Goal: Task Accomplishment & Management: Use online tool/utility

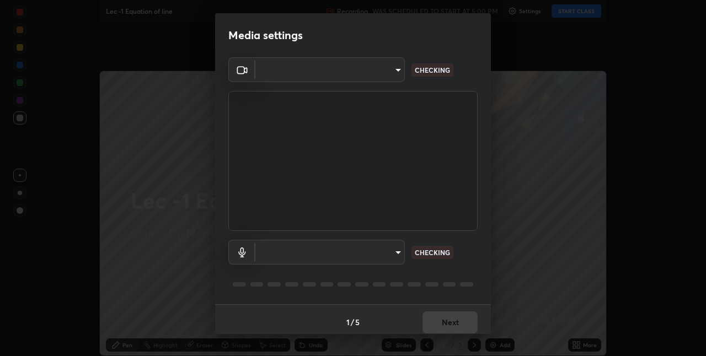
type input "e3e6fd13ef799cde5c9b7fe6f458d6ed022969fe6ce261ce3c0e119950d75ad9"
type input "default"
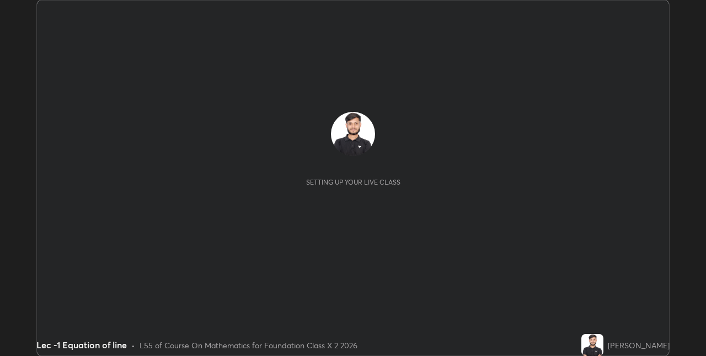
scroll to position [54804, 54455]
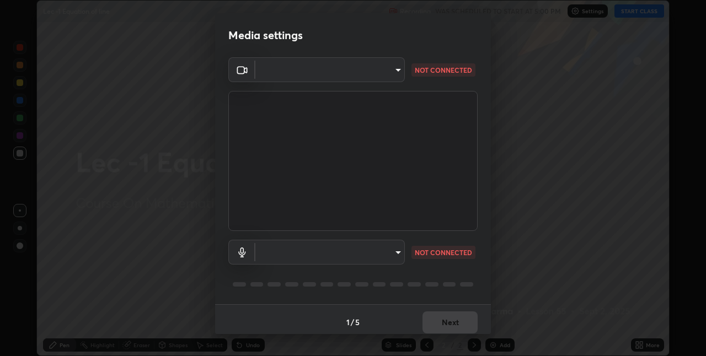
type input "e3e6fd13ef799cde5c9b7fe6f458d6ed022969fe6ce261ce3c0e119950d75ad9"
click at [282, 80] on body "Erase all Lec -1 Equation of line Recording WAS SCHEDULED TO START AT 5:00 PM S…" at bounding box center [353, 178] width 706 height 356
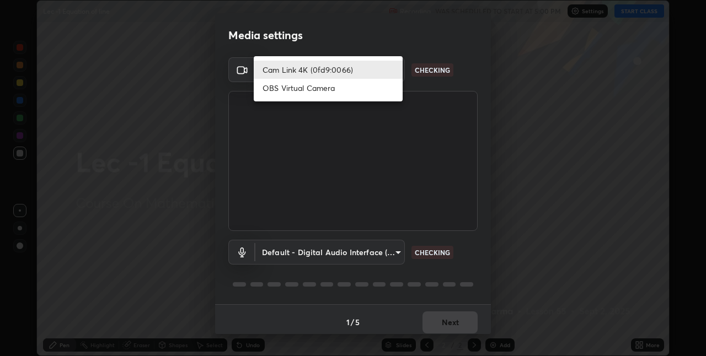
click at [285, 74] on li "Cam Link 4K (0fd9:0066)" at bounding box center [328, 70] width 149 height 18
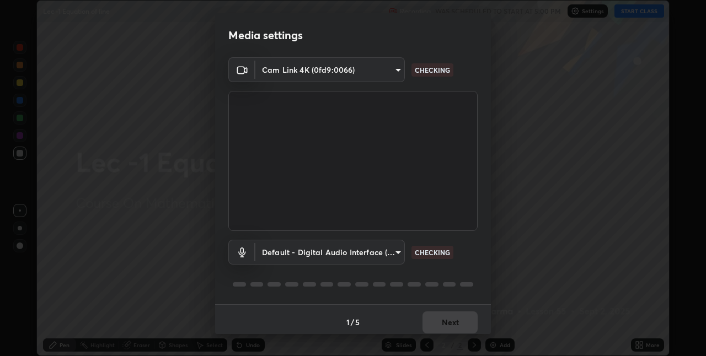
scroll to position [6, 0]
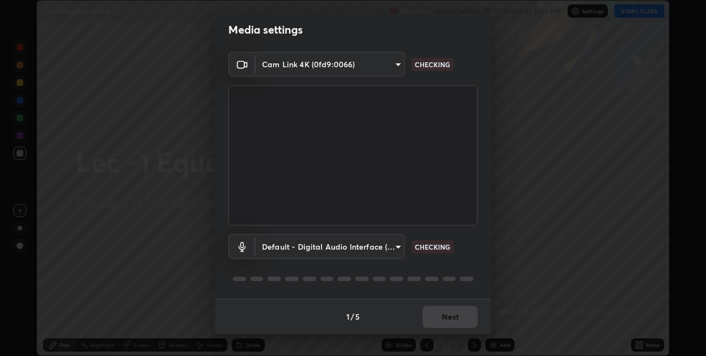
click at [297, 242] on body "Erase all Lec -1 Equation of line Recording WAS SCHEDULED TO START AT 5:00 PM S…" at bounding box center [353, 178] width 706 height 356
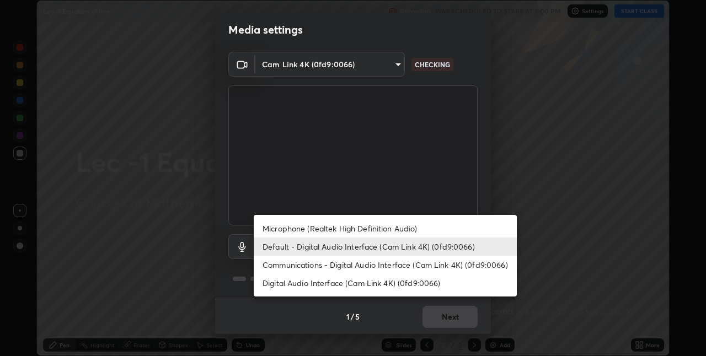
click at [296, 227] on li "Microphone (Realtek High Definition Audio)" at bounding box center [385, 229] width 263 height 18
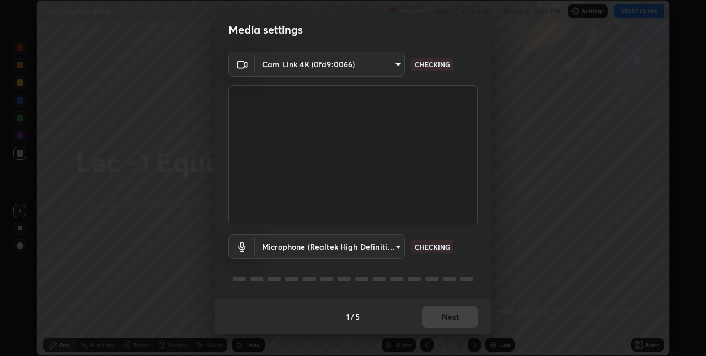
click at [296, 249] on body "Erase all Lec -1 Equation of line Recording WAS SCHEDULED TO START AT 5:00 PM S…" at bounding box center [353, 178] width 706 height 356
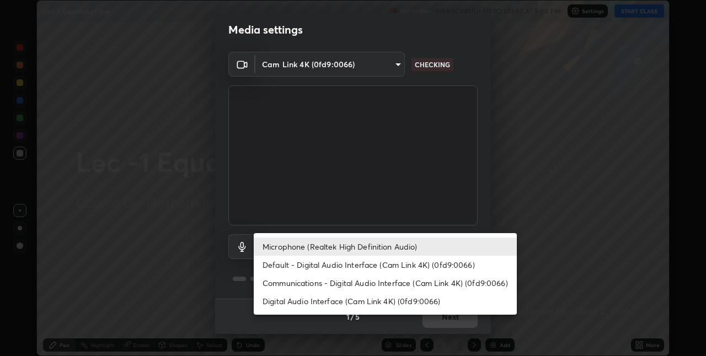
click at [305, 269] on li "Default - Digital Audio Interface (Cam Link 4K) (0fd9:0066)" at bounding box center [385, 265] width 263 height 18
type input "default"
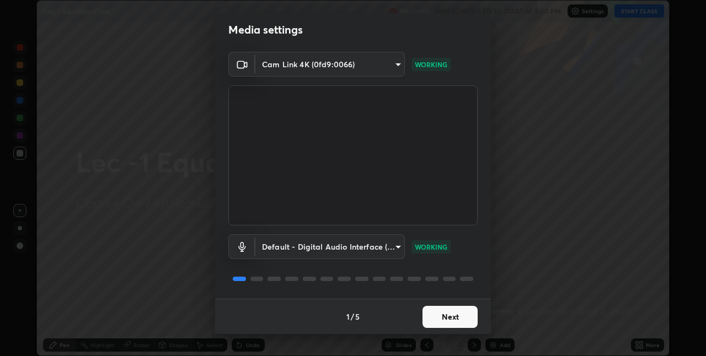
click at [451, 318] on button "Next" at bounding box center [450, 317] width 55 height 22
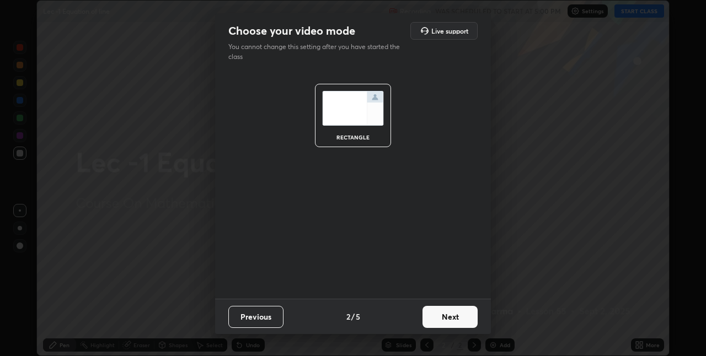
click at [456, 312] on button "Next" at bounding box center [450, 317] width 55 height 22
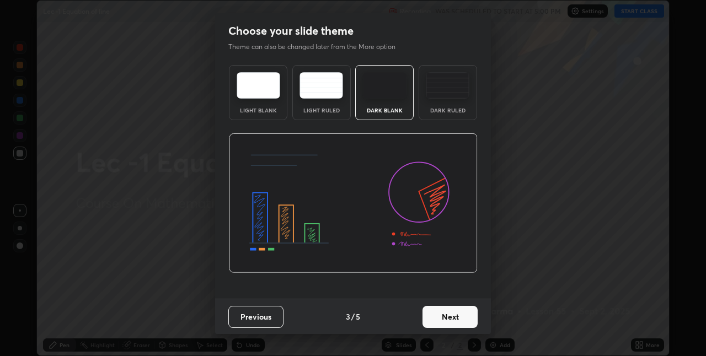
click at [458, 317] on button "Next" at bounding box center [450, 317] width 55 height 22
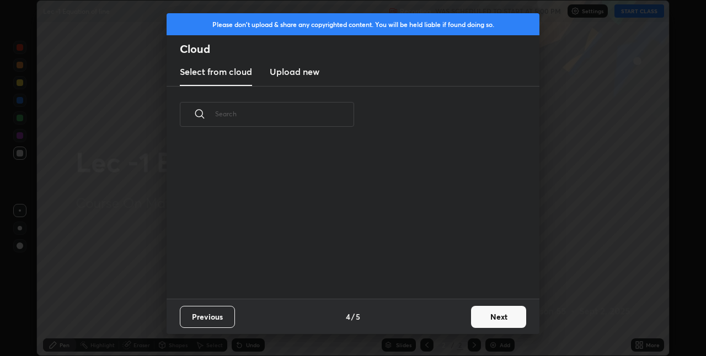
click at [477, 313] on button "Next" at bounding box center [498, 317] width 55 height 22
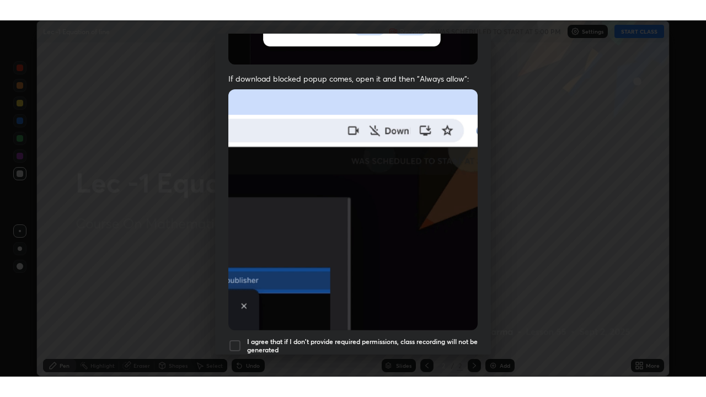
scroll to position [231, 0]
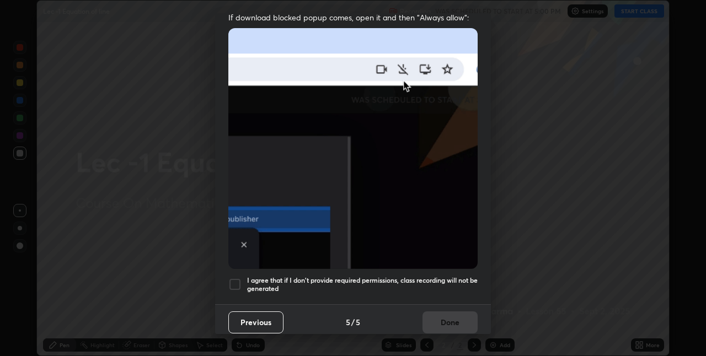
click at [241, 278] on div at bounding box center [234, 284] width 13 height 13
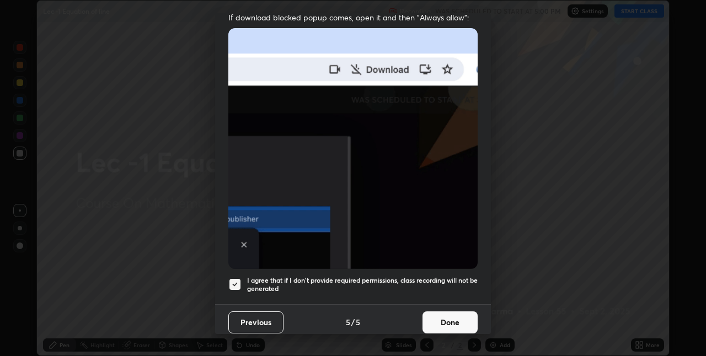
click at [447, 316] on button "Done" at bounding box center [450, 323] width 55 height 22
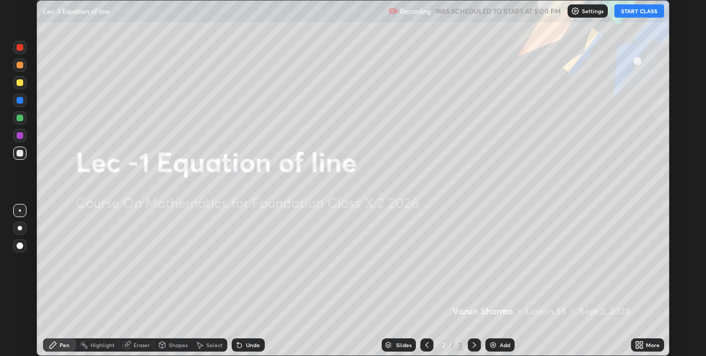
click at [641, 343] on icon at bounding box center [641, 343] width 3 height 3
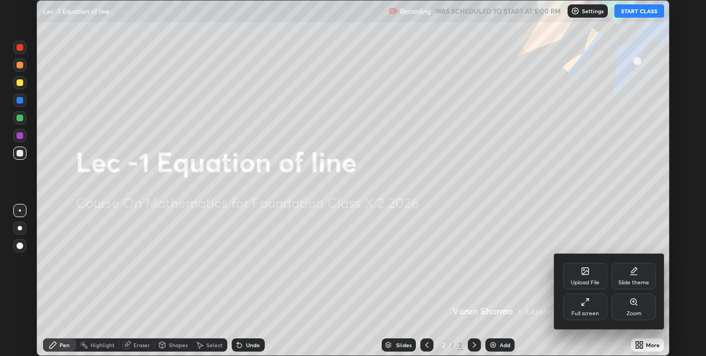
click at [574, 311] on div "Full screen" at bounding box center [585, 314] width 28 height 6
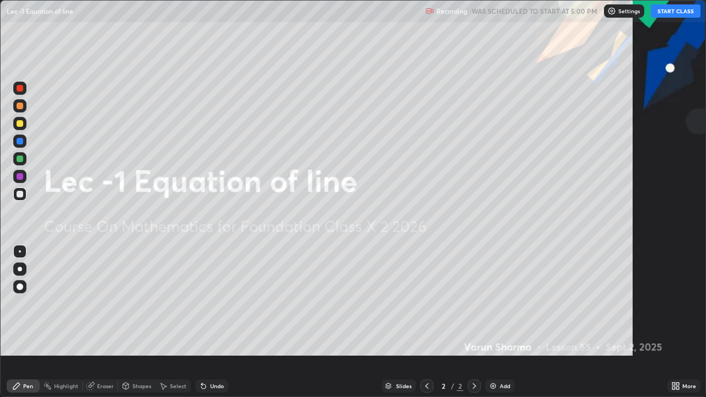
scroll to position [397, 706]
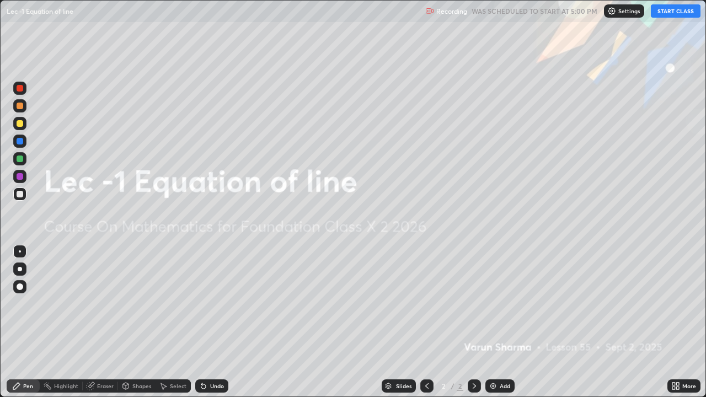
click at [672, 11] on button "START CLASS" at bounding box center [676, 10] width 50 height 13
click at [495, 356] on img at bounding box center [493, 386] width 9 height 9
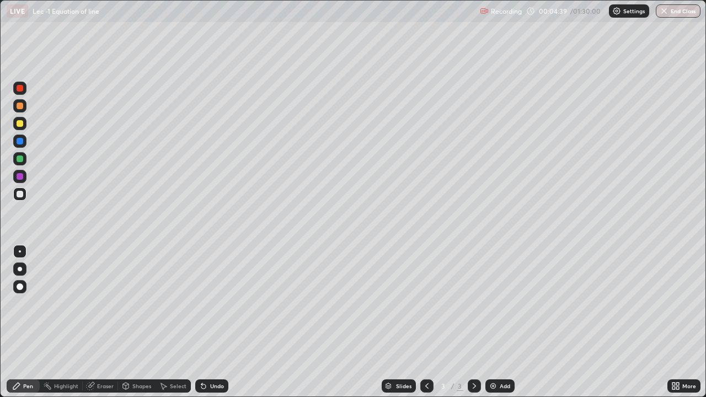
click at [21, 126] on div at bounding box center [20, 123] width 7 height 7
click at [107, 356] on div "Eraser" at bounding box center [105, 386] width 17 height 6
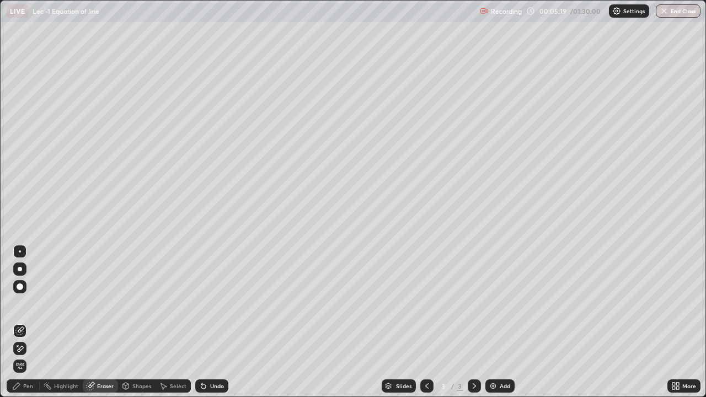
click at [24, 356] on div "Pen" at bounding box center [23, 386] width 33 height 13
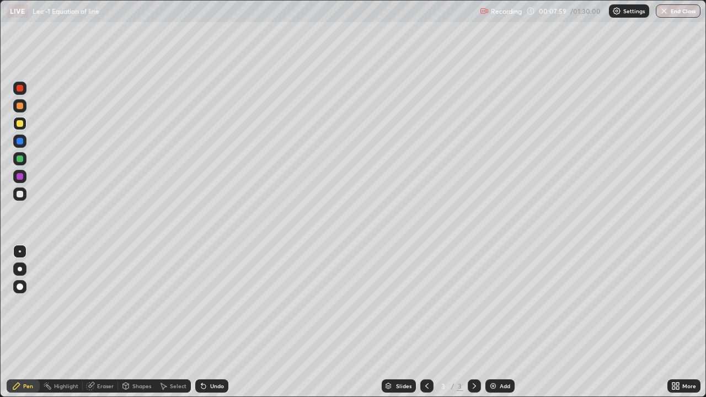
click at [426, 356] on icon at bounding box center [427, 386] width 9 height 9
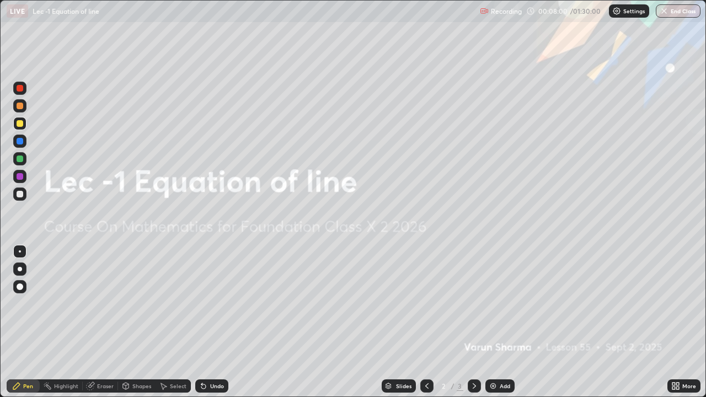
click at [478, 356] on div at bounding box center [474, 386] width 13 height 13
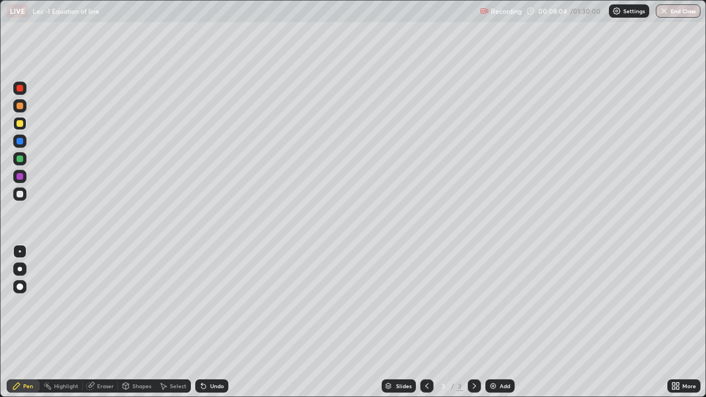
click at [426, 356] on icon at bounding box center [427, 386] width 9 height 9
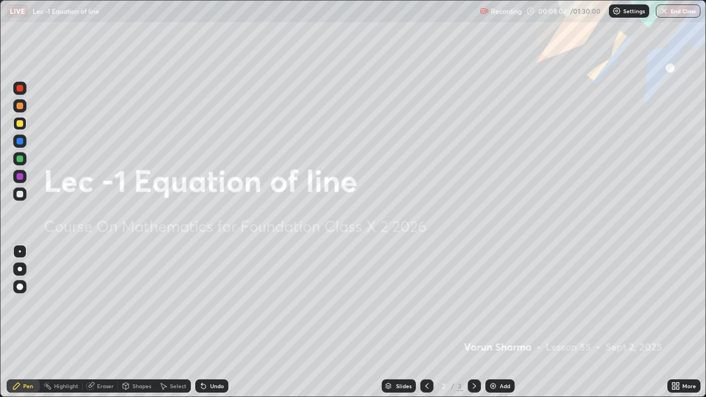
click at [426, 356] on icon at bounding box center [427, 386] width 9 height 9
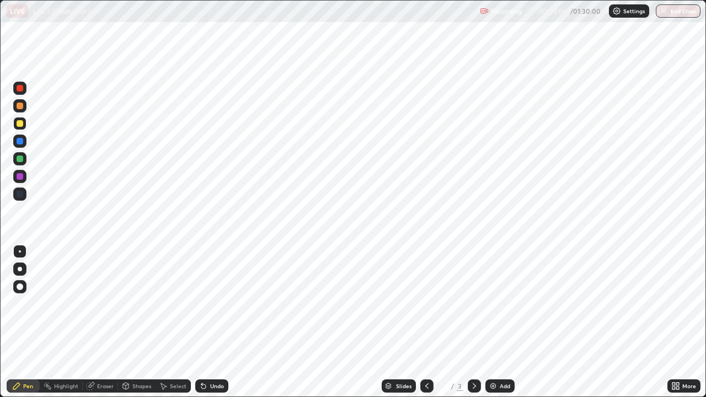
click at [472, 356] on icon at bounding box center [474, 386] width 9 height 9
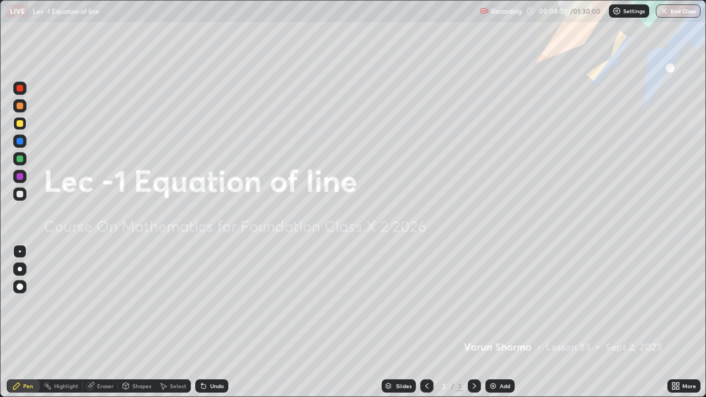
click at [472, 356] on icon at bounding box center [474, 386] width 9 height 9
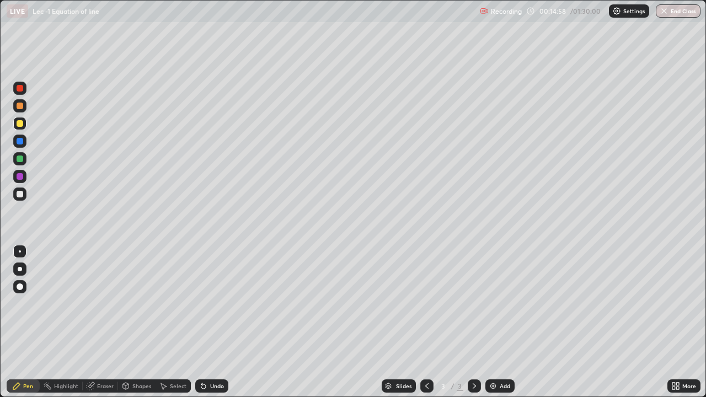
click at [506, 356] on div "Add" at bounding box center [505, 386] width 10 height 6
click at [24, 194] on div at bounding box center [19, 194] width 13 height 13
click at [105, 356] on div "Eraser" at bounding box center [105, 386] width 17 height 6
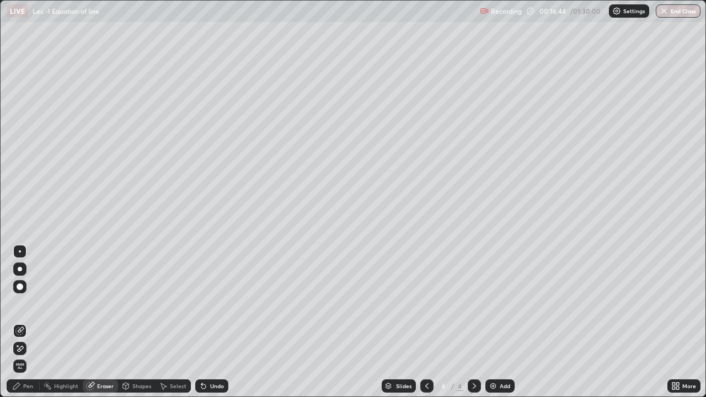
click at [22, 356] on div "Pen" at bounding box center [23, 386] width 33 height 13
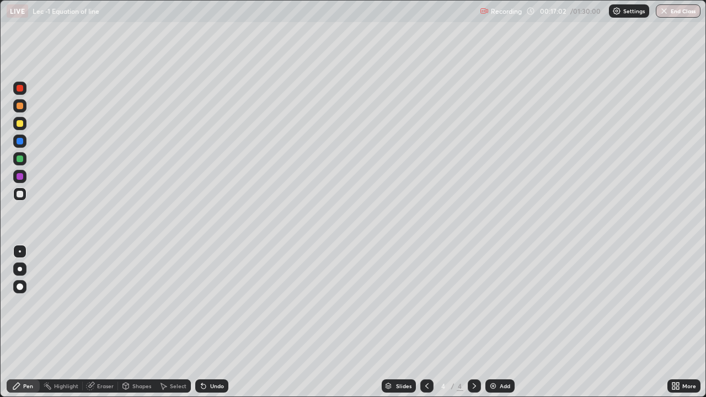
click at [136, 356] on div "Shapes" at bounding box center [137, 386] width 38 height 13
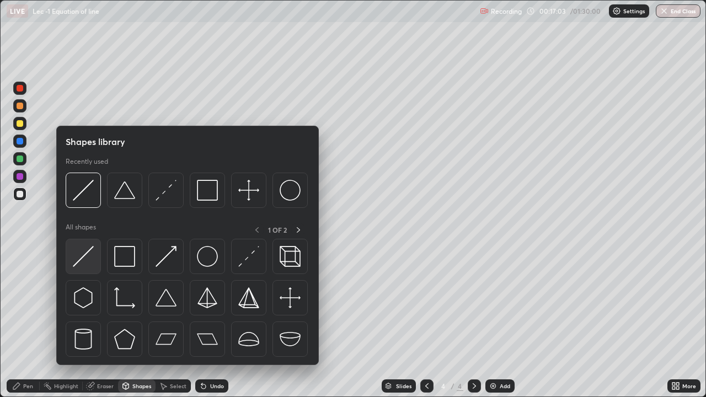
click at [84, 264] on img at bounding box center [83, 256] width 21 height 21
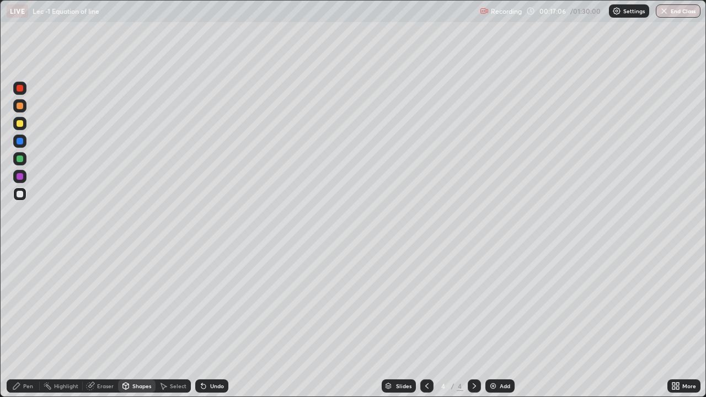
click at [22, 125] on div at bounding box center [20, 123] width 7 height 7
click at [23, 356] on div "Pen" at bounding box center [23, 386] width 33 height 13
click at [501, 356] on div "Add" at bounding box center [499, 386] width 29 height 13
click at [429, 356] on icon at bounding box center [427, 386] width 9 height 9
click at [473, 356] on icon at bounding box center [474, 386] width 9 height 9
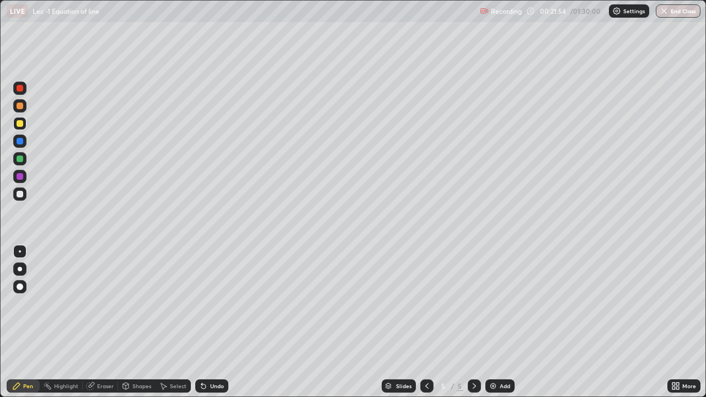
click at [427, 356] on icon at bounding box center [427, 386] width 9 height 9
click at [474, 356] on icon at bounding box center [474, 386] width 9 height 9
click at [430, 356] on icon at bounding box center [427, 386] width 9 height 9
click at [478, 356] on div at bounding box center [474, 386] width 13 height 13
click at [428, 356] on div at bounding box center [426, 386] width 13 height 13
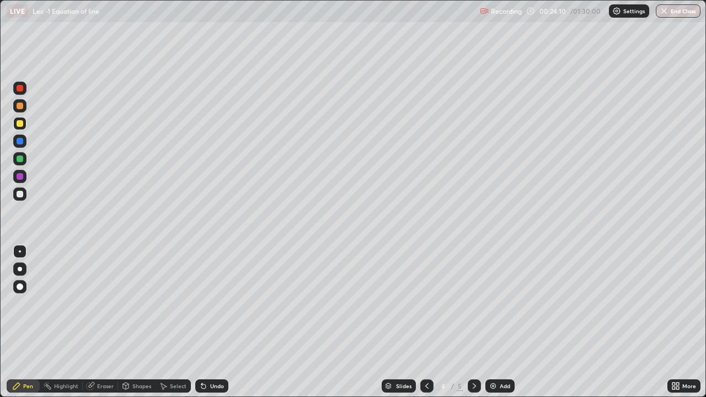
click at [474, 356] on icon at bounding box center [474, 386] width 9 height 9
click at [430, 356] on icon at bounding box center [427, 386] width 9 height 9
click at [472, 356] on icon at bounding box center [474, 386] width 9 height 9
click at [431, 356] on div at bounding box center [426, 386] width 13 height 13
click at [473, 356] on icon at bounding box center [474, 386] width 9 height 9
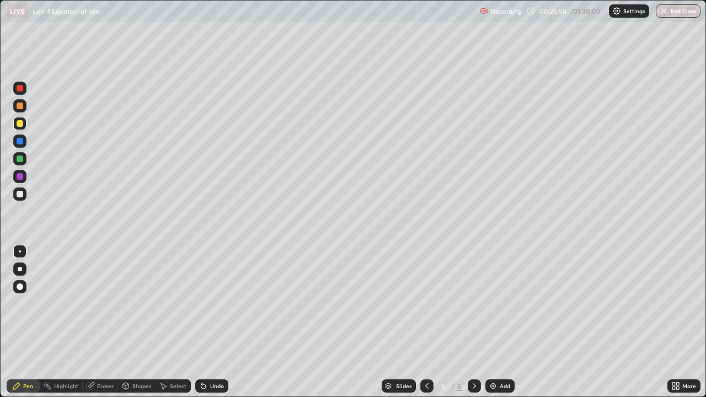
click at [427, 356] on icon at bounding box center [427, 386] width 9 height 9
click at [474, 356] on icon at bounding box center [474, 386] width 9 height 9
click at [100, 356] on div "Eraser" at bounding box center [105, 386] width 17 height 6
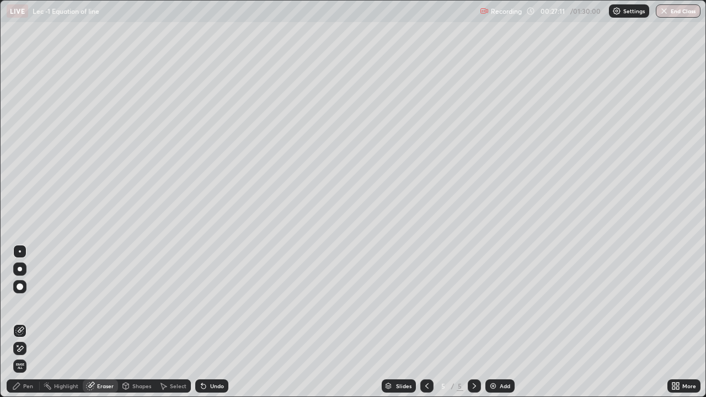
click at [24, 356] on div "Pen" at bounding box center [23, 386] width 33 height 13
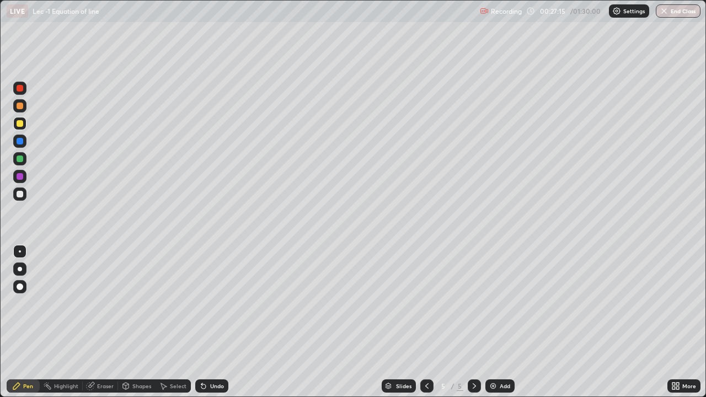
click at [496, 356] on div "Add" at bounding box center [499, 386] width 29 height 13
click at [217, 356] on div "Undo" at bounding box center [217, 386] width 14 height 6
click at [214, 356] on div "Undo" at bounding box center [211, 386] width 33 height 13
click at [214, 356] on div "Undo" at bounding box center [217, 386] width 14 height 6
click at [216, 356] on div "Undo" at bounding box center [211, 386] width 33 height 13
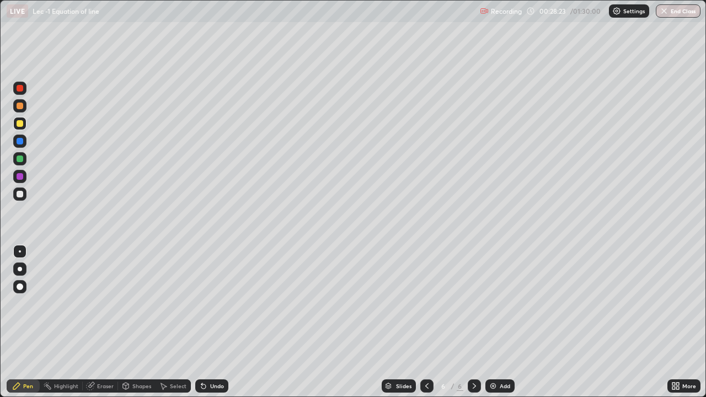
click at [216, 356] on div "Undo" at bounding box center [211, 386] width 33 height 13
click at [217, 356] on div "Undo" at bounding box center [211, 386] width 33 height 13
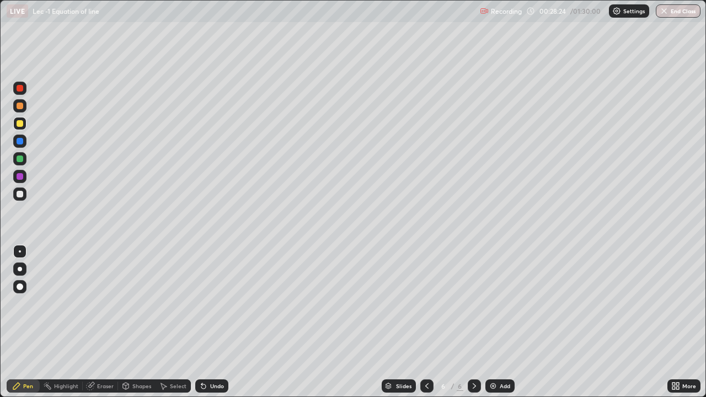
click at [217, 356] on div "Undo" at bounding box center [211, 386] width 33 height 13
click at [150, 356] on div "Shapes" at bounding box center [137, 386] width 38 height 13
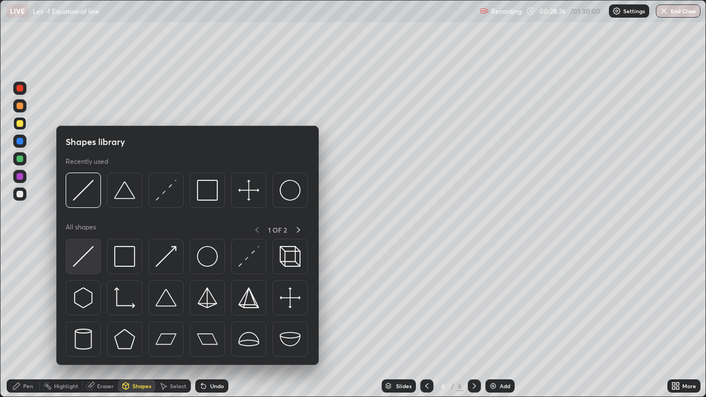
click at [95, 262] on div at bounding box center [83, 256] width 35 height 35
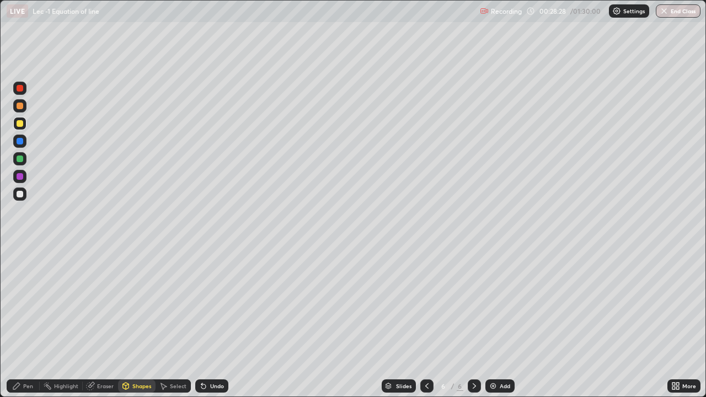
click at [17, 356] on icon at bounding box center [16, 386] width 7 height 7
click at [426, 356] on icon at bounding box center [427, 386] width 9 height 9
click at [474, 356] on icon at bounding box center [474, 386] width 9 height 9
click at [430, 356] on div at bounding box center [426, 386] width 13 height 13
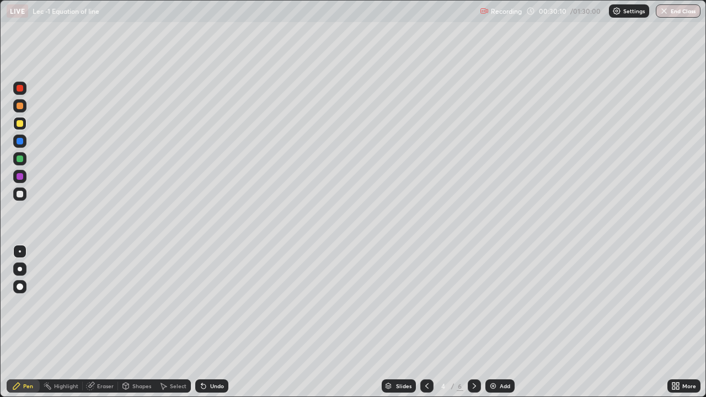
click at [171, 356] on div "Select" at bounding box center [173, 386] width 35 height 13
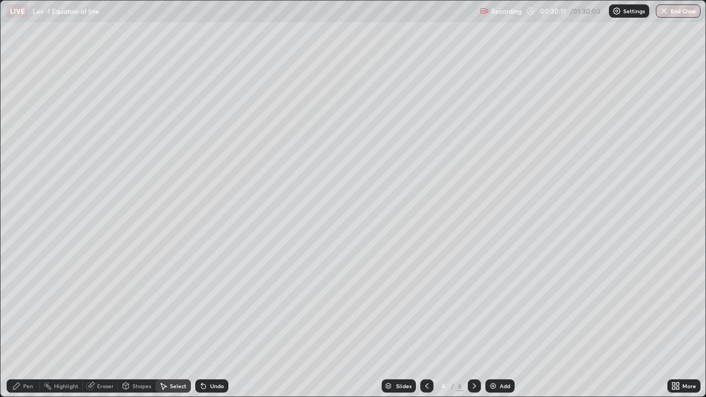
click at [175, 356] on div "Select" at bounding box center [178, 386] width 17 height 6
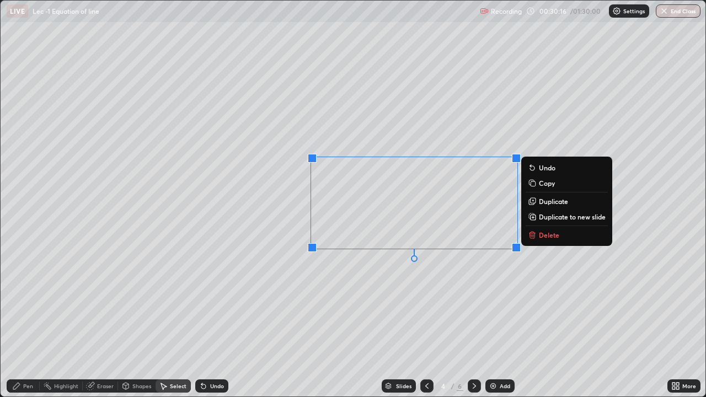
click at [548, 186] on p "Copy" at bounding box center [547, 183] width 16 height 9
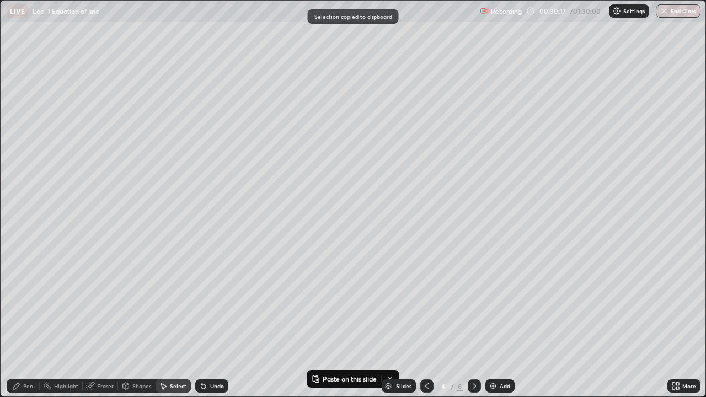
click at [473, 356] on icon at bounding box center [474, 386] width 9 height 9
click at [474, 356] on icon at bounding box center [474, 386] width 9 height 9
click at [492, 356] on img at bounding box center [493, 386] width 9 height 9
click at [224, 134] on div "0 ° Undo Copy Paste here Duplicate Duplicate to new slide Delete" at bounding box center [353, 199] width 705 height 396
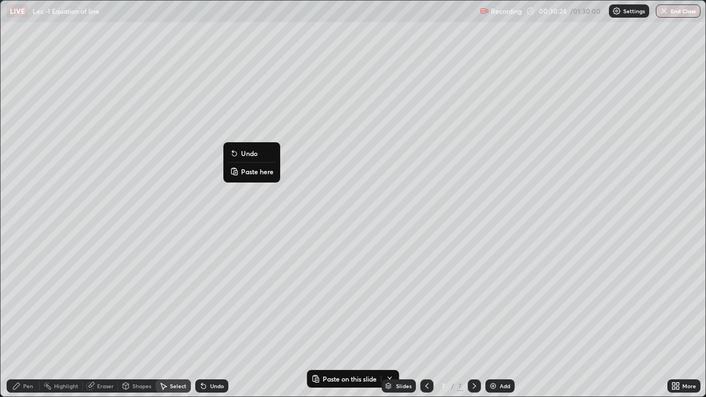
click at [243, 174] on p "Paste here" at bounding box center [257, 171] width 33 height 9
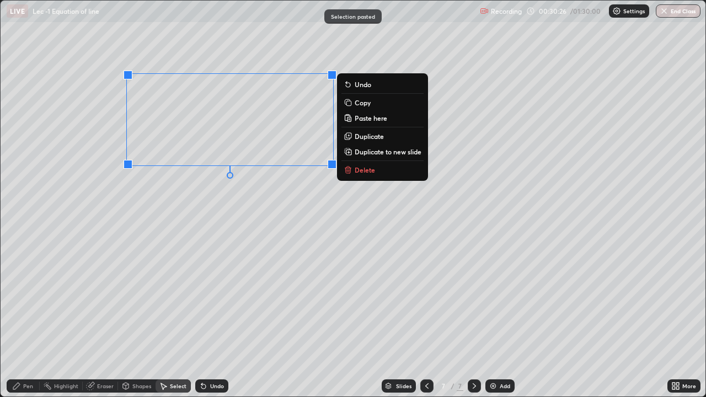
click at [183, 223] on div "0 ° Undo Copy Paste here Duplicate Duplicate to new slide Delete" at bounding box center [353, 199] width 705 height 396
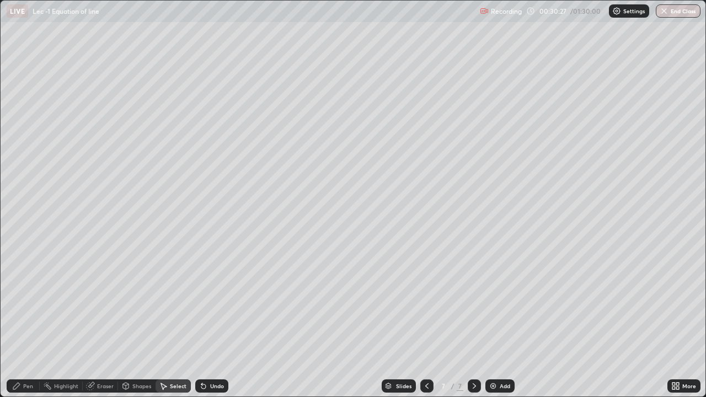
click at [20, 356] on div "Pen" at bounding box center [23, 386] width 33 height 13
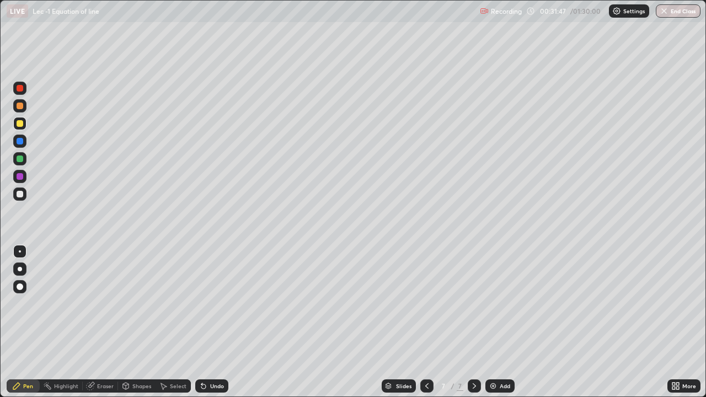
click at [426, 356] on icon at bounding box center [427, 386] width 9 height 9
click at [473, 356] on icon at bounding box center [474, 386] width 9 height 9
click at [510, 356] on div "Add" at bounding box center [499, 386] width 29 height 13
click at [132, 356] on div "Shapes" at bounding box center [141, 386] width 19 height 6
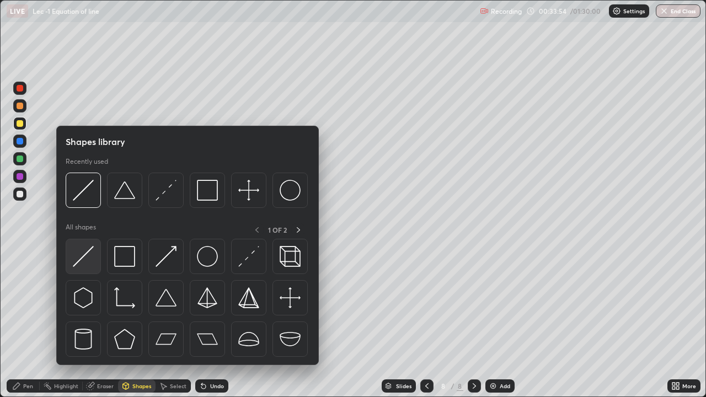
click at [88, 272] on div at bounding box center [83, 256] width 35 height 35
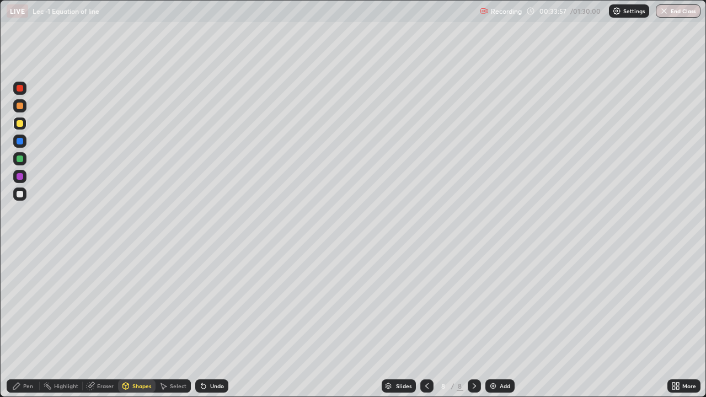
click at [25, 195] on div at bounding box center [19, 194] width 13 height 13
click at [29, 356] on div "Pen" at bounding box center [23, 386] width 33 height 13
click at [133, 356] on div "Shapes" at bounding box center [141, 386] width 19 height 6
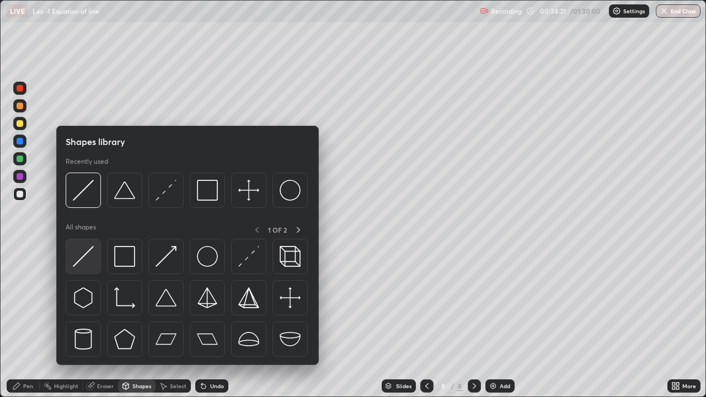
click at [82, 258] on img at bounding box center [83, 256] width 21 height 21
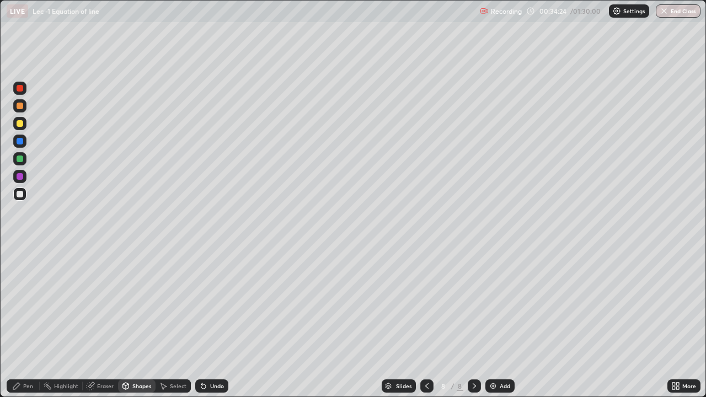
click at [29, 356] on div "Pen" at bounding box center [28, 386] width 10 height 6
click at [494, 356] on img at bounding box center [493, 386] width 9 height 9
click at [214, 356] on div "Undo" at bounding box center [217, 386] width 14 height 6
click at [108, 356] on div "Eraser" at bounding box center [100, 386] width 35 height 13
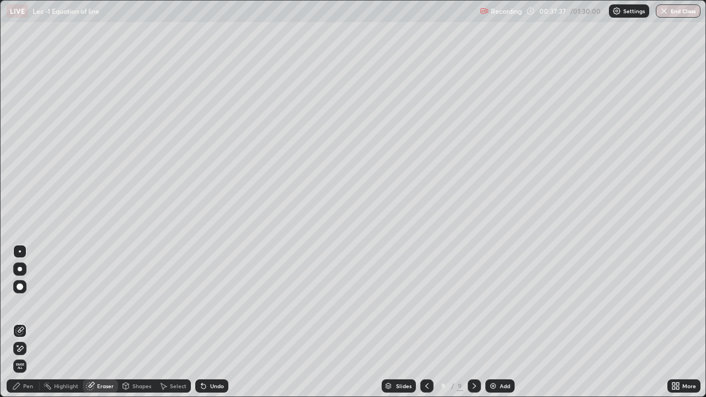
click at [35, 356] on div "Pen" at bounding box center [23, 386] width 33 height 13
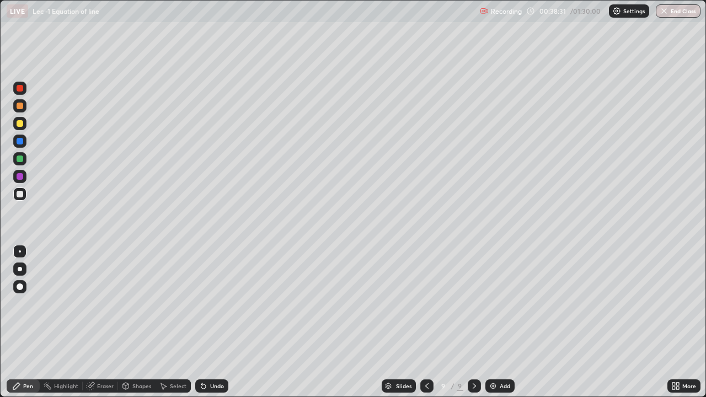
click at [111, 356] on div "Eraser" at bounding box center [105, 386] width 17 height 6
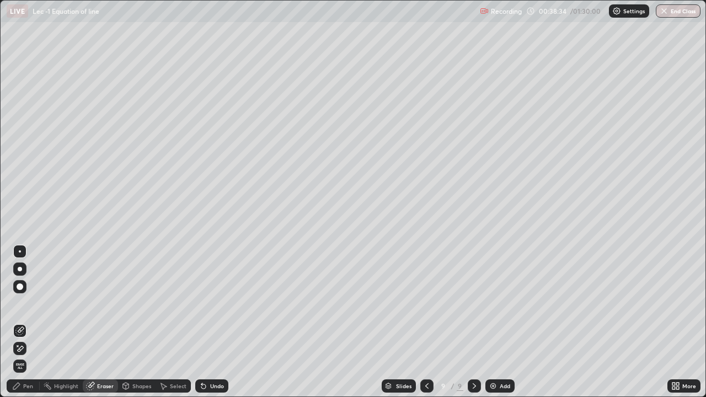
click at [28, 356] on div "Pen" at bounding box center [28, 386] width 10 height 6
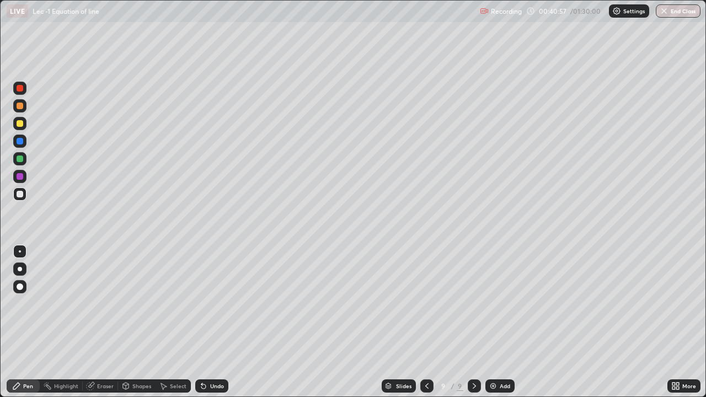
click at [501, 356] on div "Add" at bounding box center [505, 386] width 10 height 6
click at [210, 356] on div "Undo" at bounding box center [217, 386] width 14 height 6
click at [206, 356] on icon at bounding box center [203, 386] width 9 height 9
click at [206, 356] on div "Undo" at bounding box center [211, 386] width 33 height 13
click at [426, 356] on icon at bounding box center [426, 386] width 9 height 9
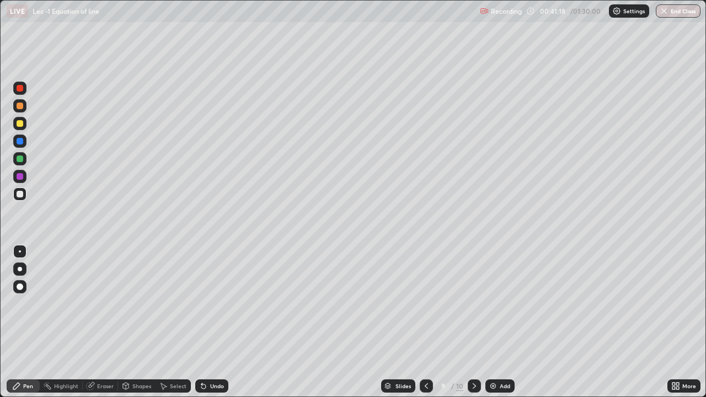
click at [473, 356] on icon at bounding box center [474, 386] width 9 height 9
click at [108, 356] on div "Eraser" at bounding box center [100, 386] width 35 height 13
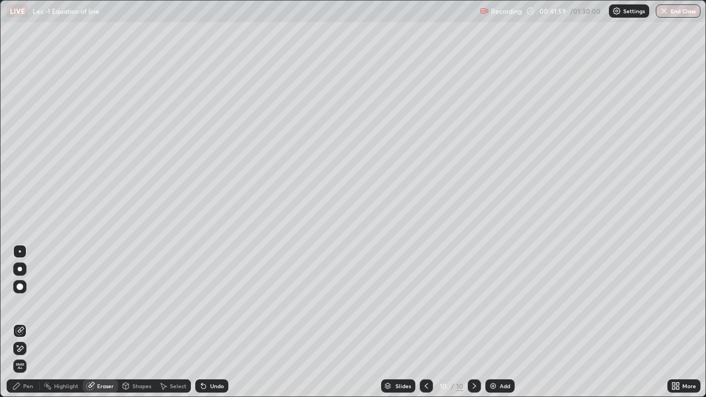
click at [28, 356] on div "Pen" at bounding box center [28, 386] width 10 height 6
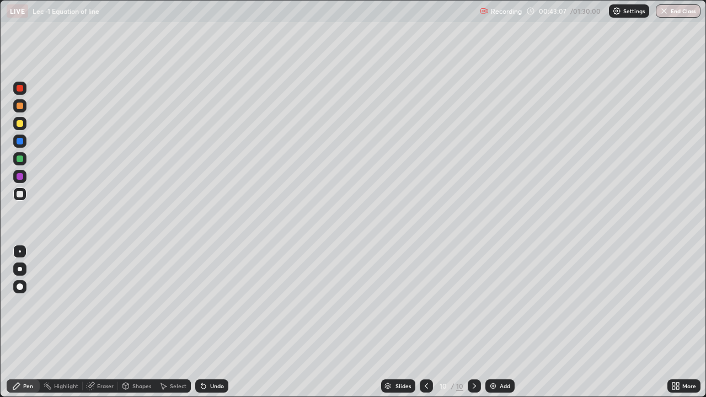
click at [430, 356] on div at bounding box center [426, 386] width 13 height 22
click at [475, 356] on icon at bounding box center [474, 386] width 9 height 9
click at [427, 356] on icon at bounding box center [426, 386] width 9 height 9
click at [471, 356] on div at bounding box center [474, 386] width 13 height 22
click at [425, 356] on icon at bounding box center [426, 386] width 9 height 9
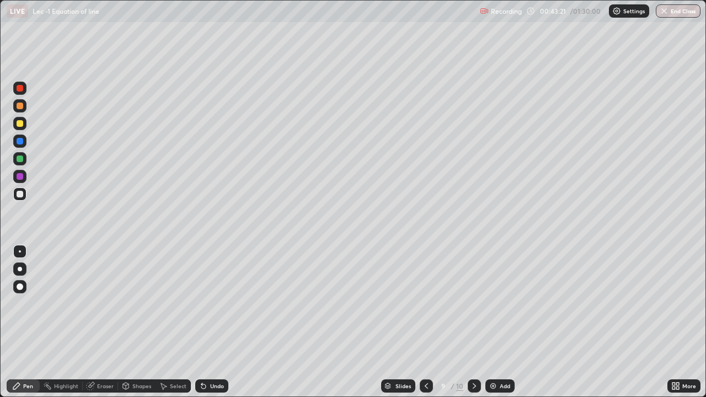
click at [473, 356] on icon at bounding box center [474, 386] width 9 height 9
click at [97, 356] on div "Eraser" at bounding box center [105, 386] width 17 height 6
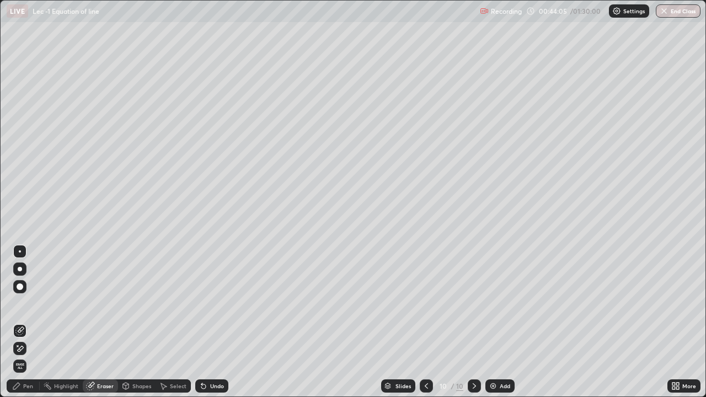
click at [13, 356] on icon at bounding box center [16, 386] width 9 height 9
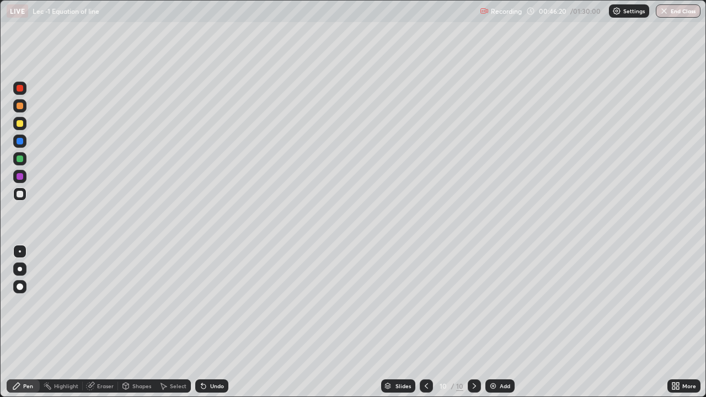
click at [105, 356] on div "Eraser" at bounding box center [105, 386] width 17 height 6
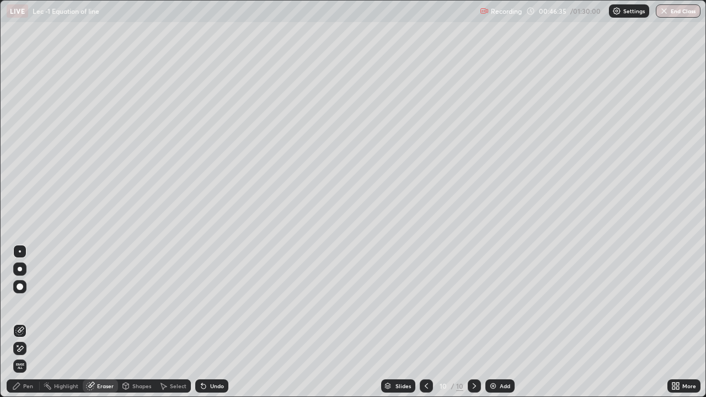
click at [505, 356] on div "Add" at bounding box center [505, 386] width 10 height 6
click at [24, 356] on div "Pen" at bounding box center [28, 386] width 10 height 6
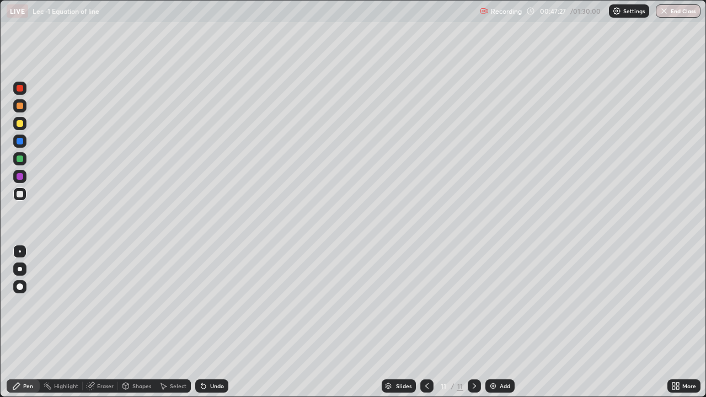
click at [22, 158] on div at bounding box center [20, 159] width 7 height 7
click at [495, 356] on img at bounding box center [493, 386] width 9 height 9
click at [22, 122] on div at bounding box center [20, 123] width 7 height 7
click at [137, 356] on div "Shapes" at bounding box center [141, 386] width 19 height 6
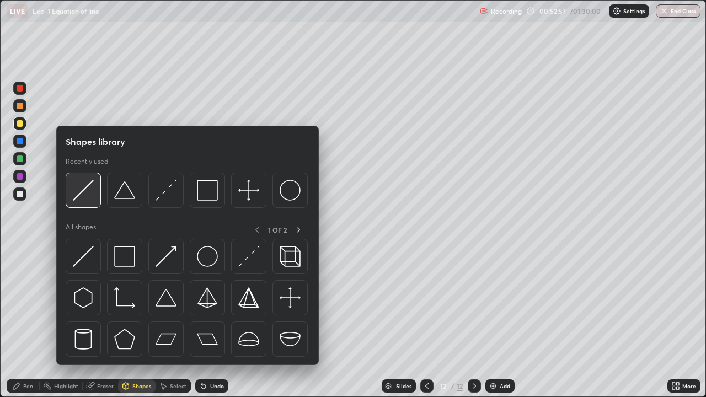
click at [92, 197] on img at bounding box center [83, 190] width 21 height 21
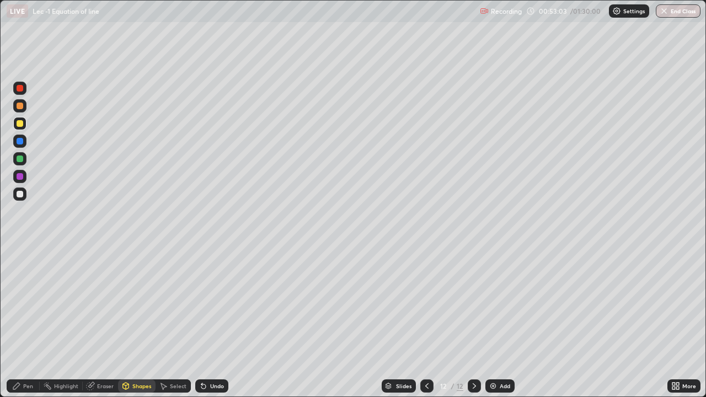
click at [24, 356] on div "Pen" at bounding box center [28, 386] width 10 height 6
click at [133, 356] on div "Shapes" at bounding box center [141, 386] width 19 height 6
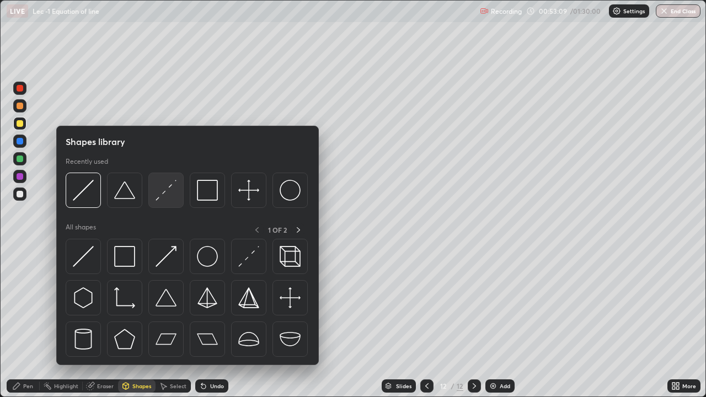
click at [163, 195] on img at bounding box center [166, 190] width 21 height 21
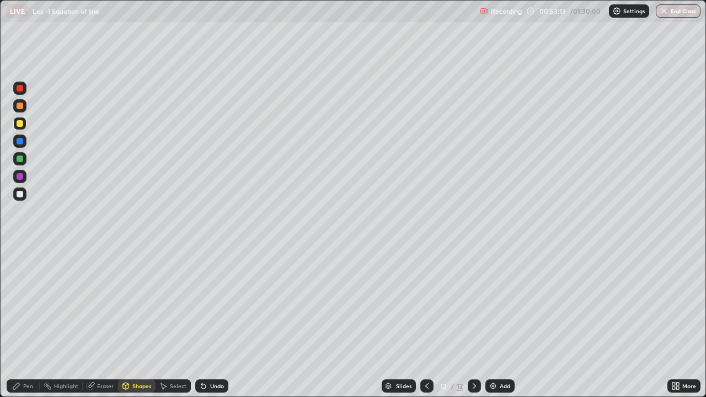
click at [25, 356] on div "Pen" at bounding box center [28, 386] width 10 height 6
click at [426, 356] on icon at bounding box center [427, 386] width 9 height 9
click at [470, 356] on icon at bounding box center [474, 386] width 9 height 9
click at [497, 356] on div "Add" at bounding box center [499, 386] width 29 height 13
click at [425, 356] on icon at bounding box center [427, 386] width 9 height 9
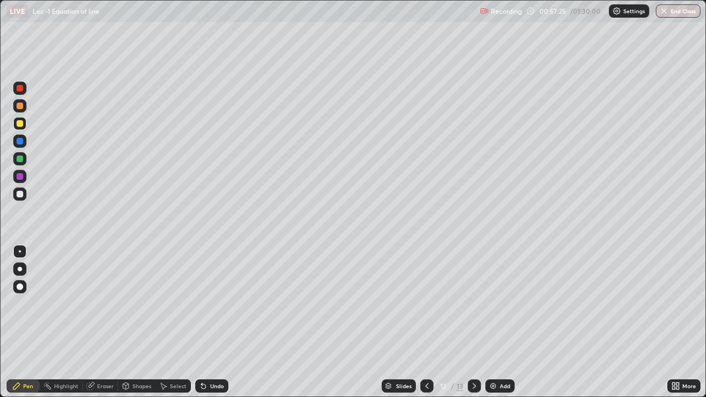
click at [473, 356] on icon at bounding box center [474, 386] width 9 height 9
click at [431, 356] on div at bounding box center [426, 386] width 13 height 22
click at [473, 356] on icon at bounding box center [474, 386] width 9 height 9
click at [426, 356] on icon at bounding box center [427, 386] width 9 height 9
click at [478, 356] on div at bounding box center [474, 386] width 13 height 13
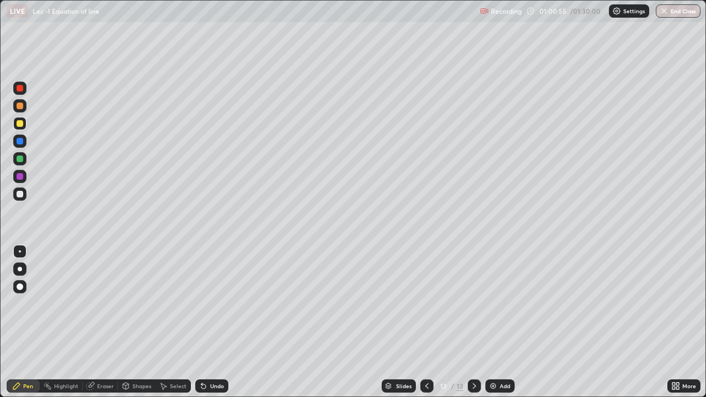
click at [423, 356] on div at bounding box center [426, 386] width 13 height 22
click at [474, 356] on icon at bounding box center [474, 386] width 9 height 9
click at [497, 356] on div "Add" at bounding box center [499, 386] width 29 height 13
click at [210, 356] on div "Undo" at bounding box center [217, 386] width 14 height 6
click at [212, 356] on div "Undo" at bounding box center [211, 386] width 33 height 13
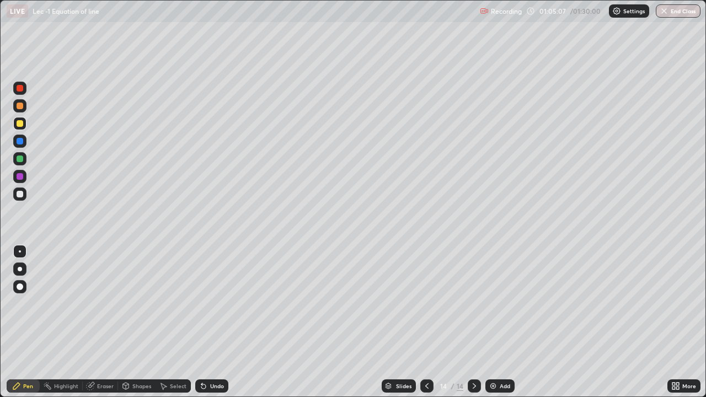
click at [212, 356] on div "Undo" at bounding box center [217, 386] width 14 height 6
click at [215, 356] on div "Undo" at bounding box center [210, 386] width 38 height 22
click at [218, 356] on div "Undo" at bounding box center [210, 386] width 38 height 22
click at [143, 356] on div "Shapes" at bounding box center [137, 386] width 38 height 13
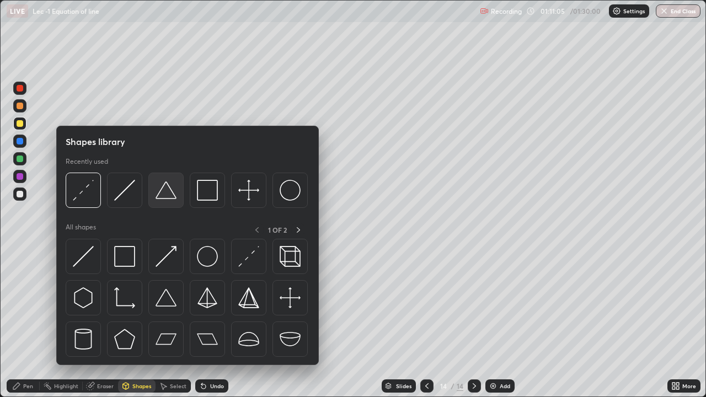
click at [170, 200] on img at bounding box center [166, 190] width 21 height 21
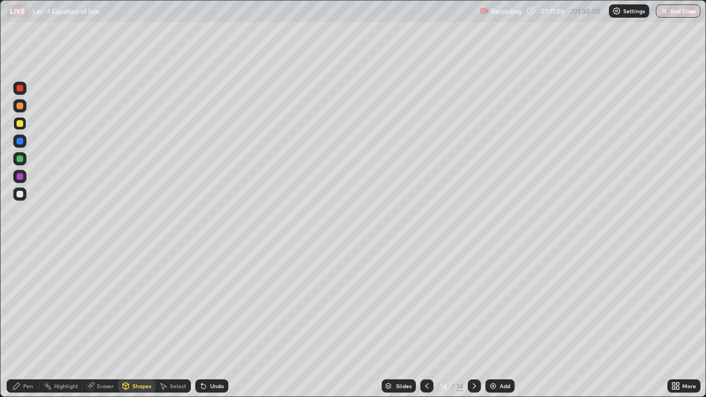
click at [17, 356] on div "Pen" at bounding box center [23, 386] width 33 height 13
click at [138, 356] on div "Shapes" at bounding box center [141, 386] width 19 height 6
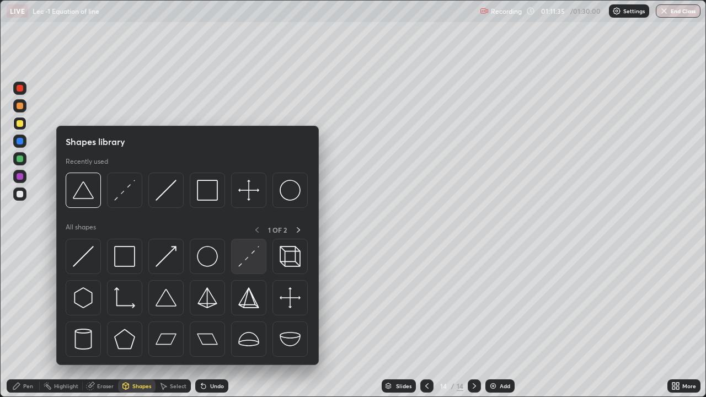
click at [250, 265] on img at bounding box center [248, 256] width 21 height 21
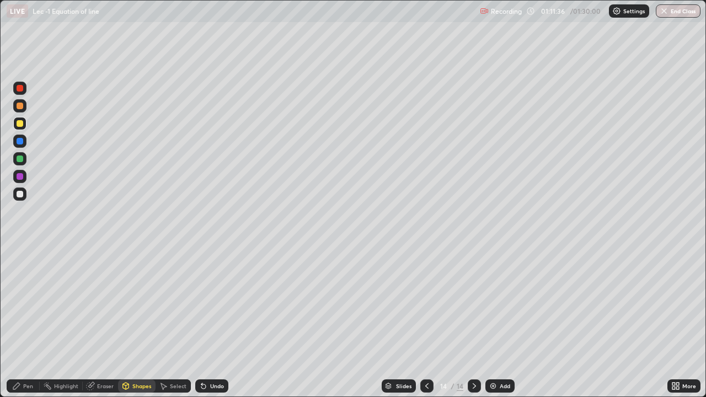
click at [19, 194] on div at bounding box center [20, 194] width 7 height 7
click at [19, 356] on icon at bounding box center [16, 386] width 9 height 9
click at [430, 356] on div at bounding box center [426, 386] width 13 height 13
click at [427, 356] on div at bounding box center [426, 386] width 13 height 13
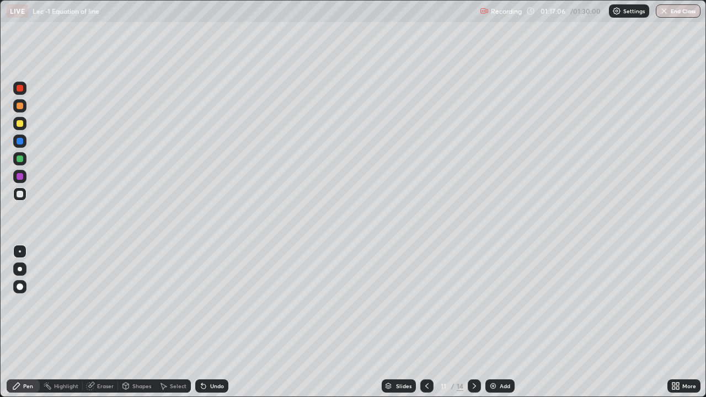
click at [427, 356] on div at bounding box center [426, 386] width 13 height 13
click at [425, 356] on icon at bounding box center [426, 386] width 3 height 6
click at [426, 356] on icon at bounding box center [427, 386] width 9 height 9
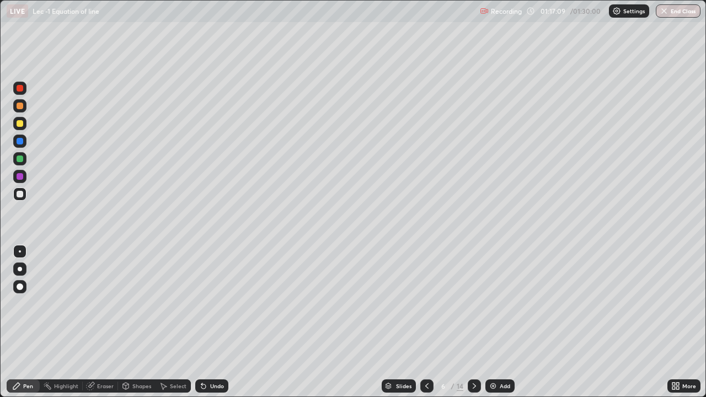
click at [426, 356] on icon at bounding box center [427, 386] width 9 height 9
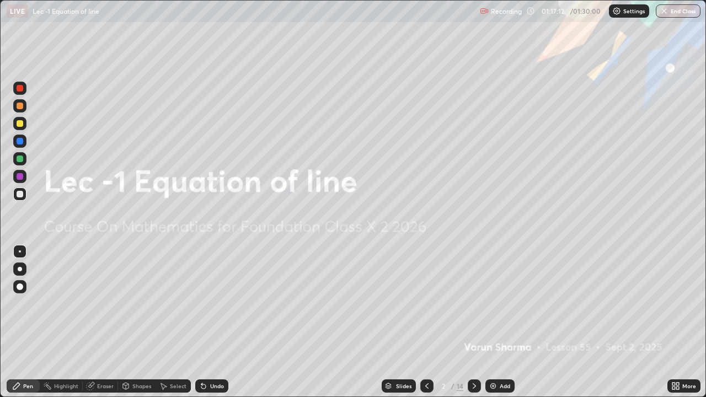
click at [473, 356] on icon at bounding box center [474, 386] width 9 height 9
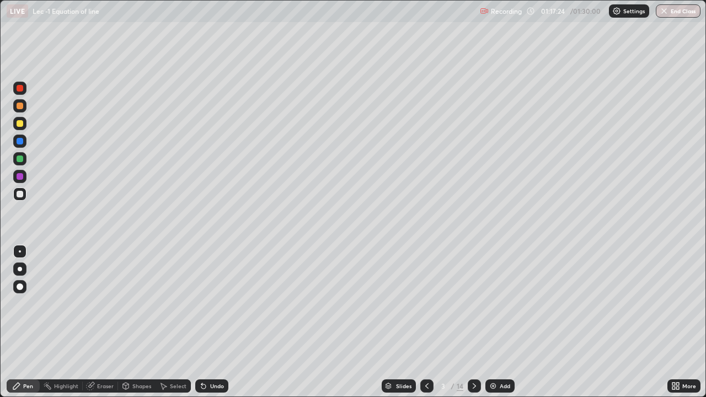
click at [475, 356] on icon at bounding box center [474, 386] width 9 height 9
click at [472, 356] on icon at bounding box center [474, 386] width 9 height 9
click at [473, 356] on icon at bounding box center [474, 386] width 3 height 6
click at [473, 356] on icon at bounding box center [474, 386] width 9 height 9
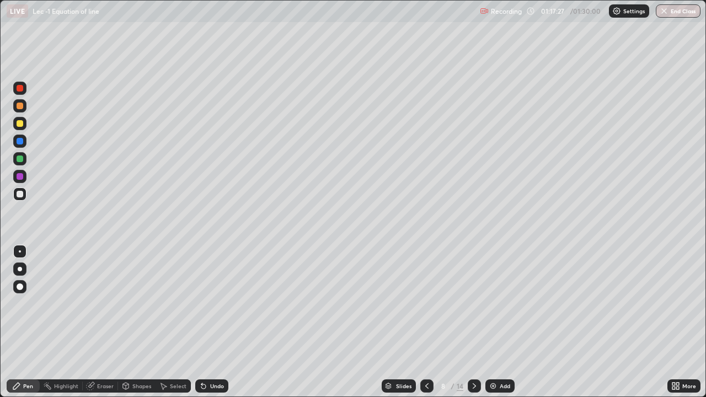
click at [473, 356] on icon at bounding box center [474, 386] width 9 height 9
click at [472, 356] on icon at bounding box center [474, 386] width 9 height 9
click at [473, 356] on icon at bounding box center [474, 386] width 3 height 6
click at [106, 356] on div "Eraser" at bounding box center [105, 386] width 17 height 6
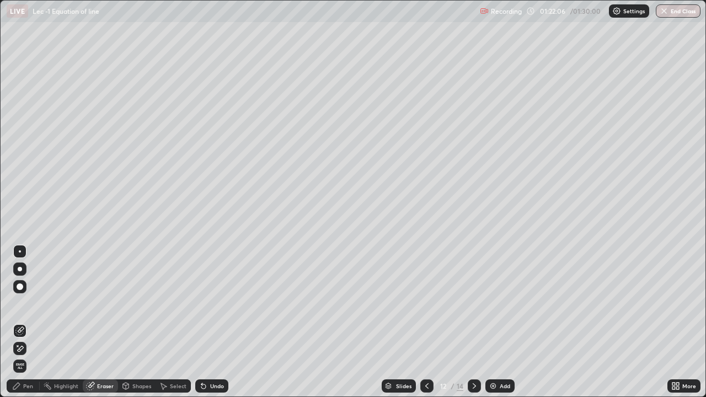
click at [28, 356] on div "Pen" at bounding box center [28, 386] width 10 height 6
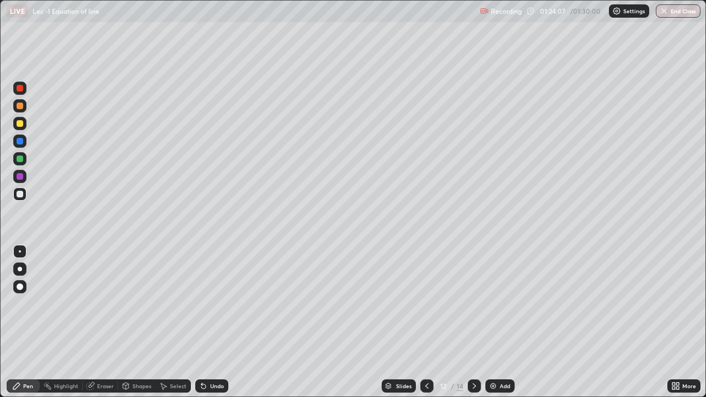
click at [111, 356] on div "Eraser" at bounding box center [105, 386] width 17 height 6
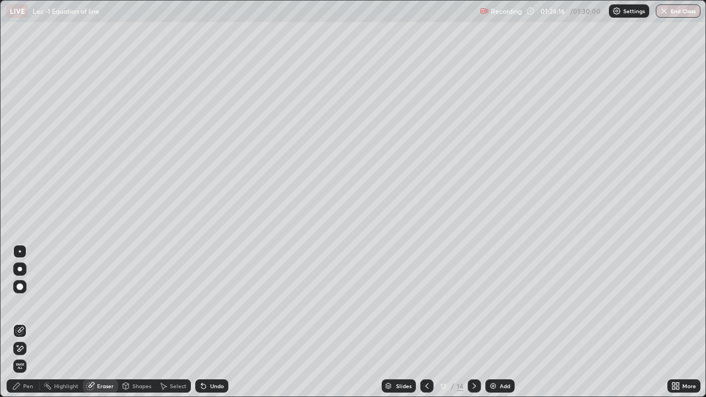
click at [36, 356] on div "Pen" at bounding box center [23, 386] width 33 height 13
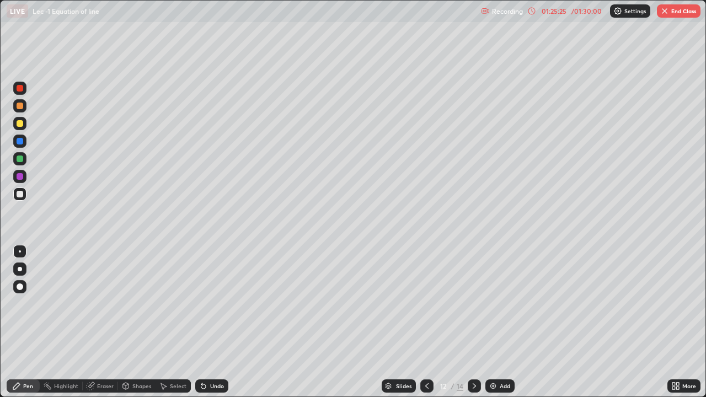
click at [670, 15] on button "End Class" at bounding box center [679, 10] width 44 height 13
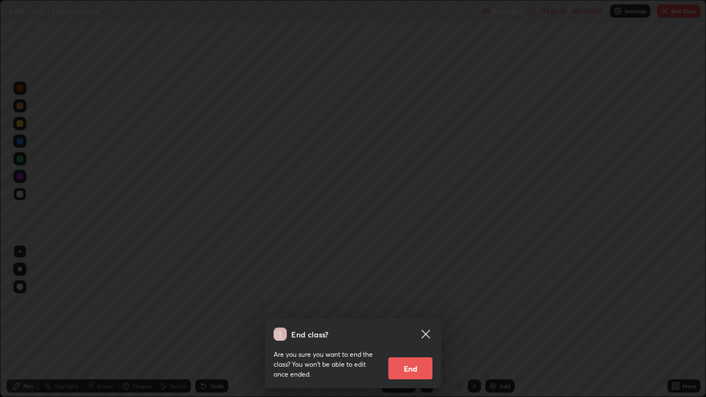
click at [417, 356] on button "End" at bounding box center [410, 368] width 44 height 22
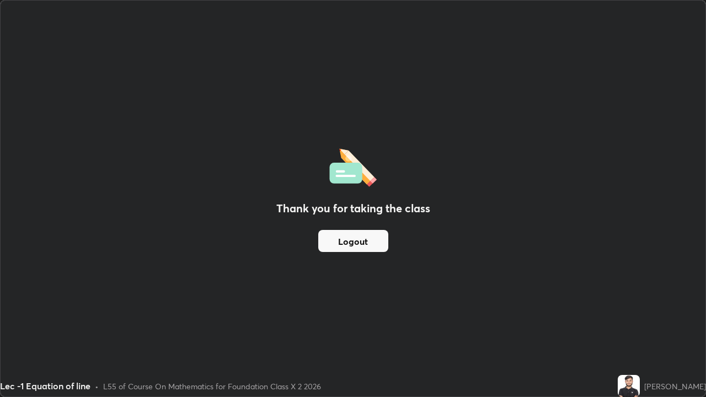
click at [374, 244] on button "Logout" at bounding box center [353, 241] width 70 height 22
